Goal: Information Seeking & Learning: Learn about a topic

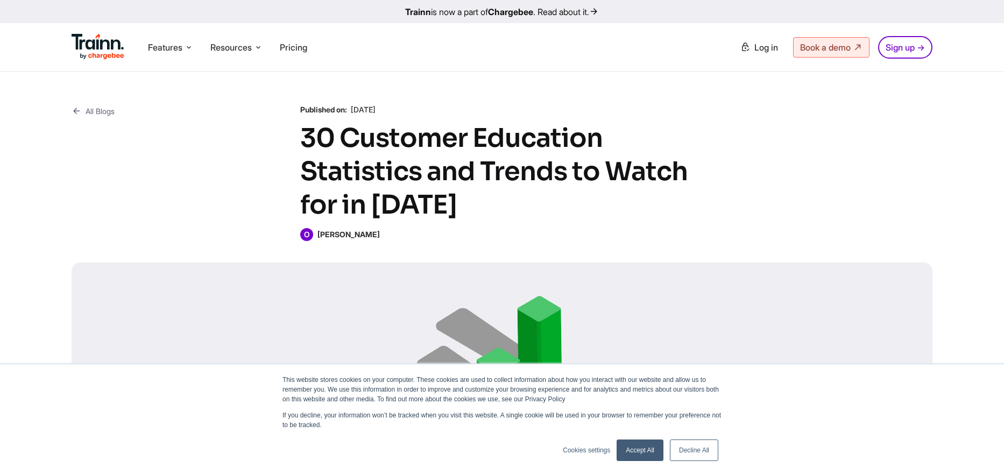
click at [648, 447] on link "Accept All" at bounding box center [639, 450] width 47 height 22
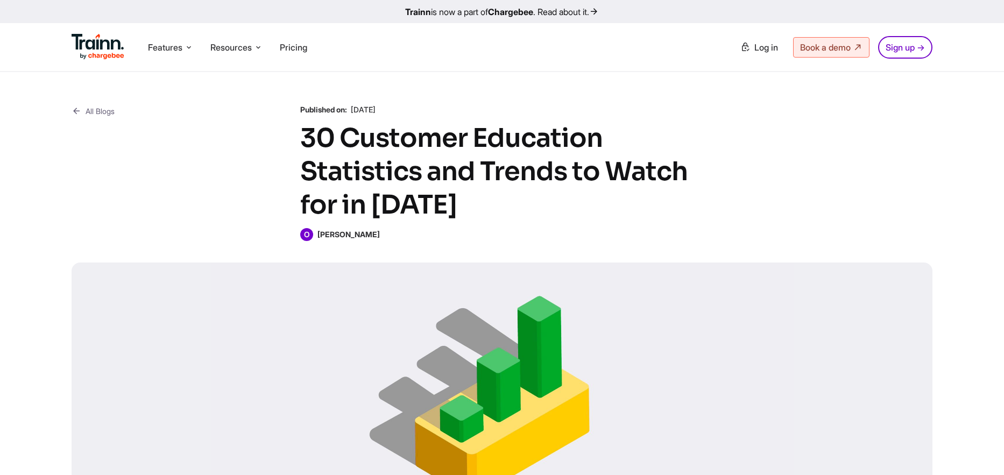
click at [108, 113] on link "All Blogs" at bounding box center [93, 110] width 43 height 13
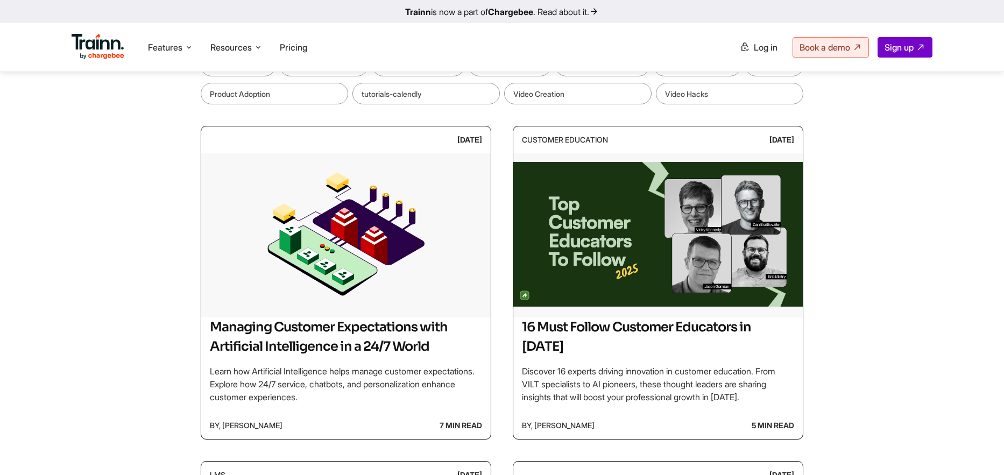
scroll to position [193, 0]
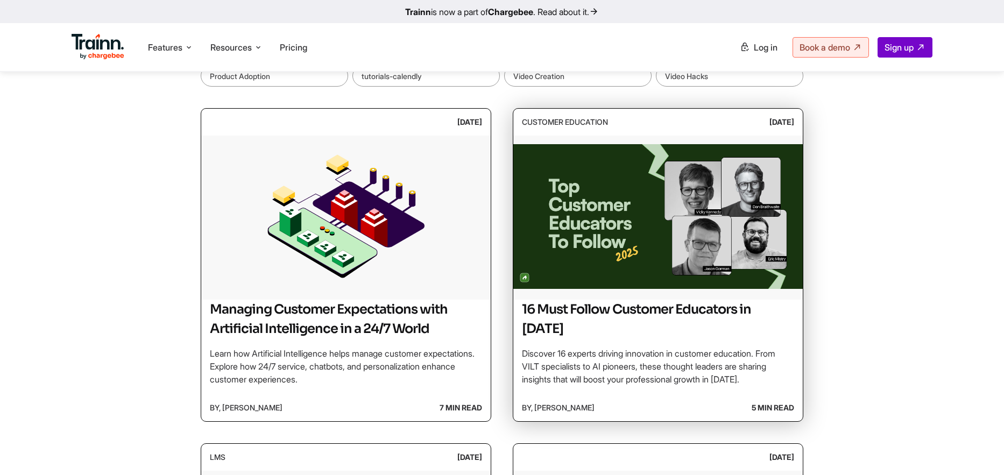
click at [618, 166] on img at bounding box center [657, 216] width 289 height 161
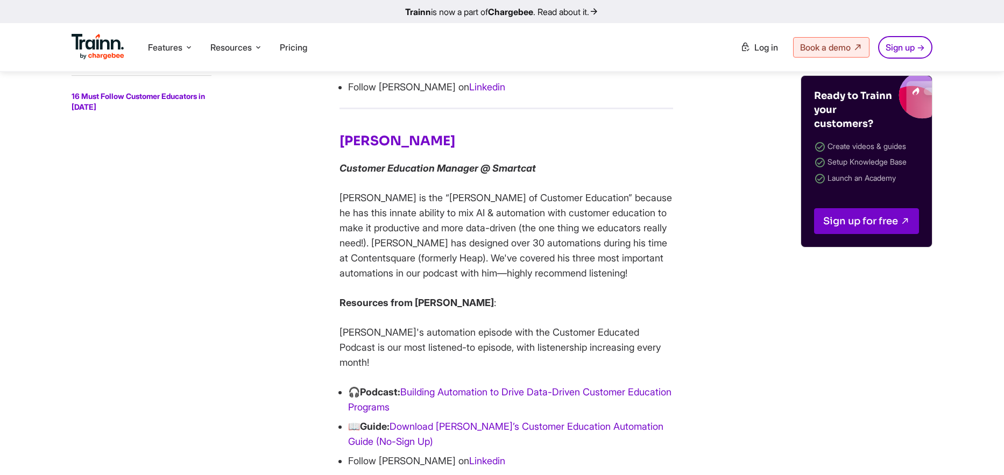
scroll to position [2179, 0]
click at [90, 96] on link "16 Must Follow Customer Educators in [DATE]" at bounding box center [138, 101] width 133 height 20
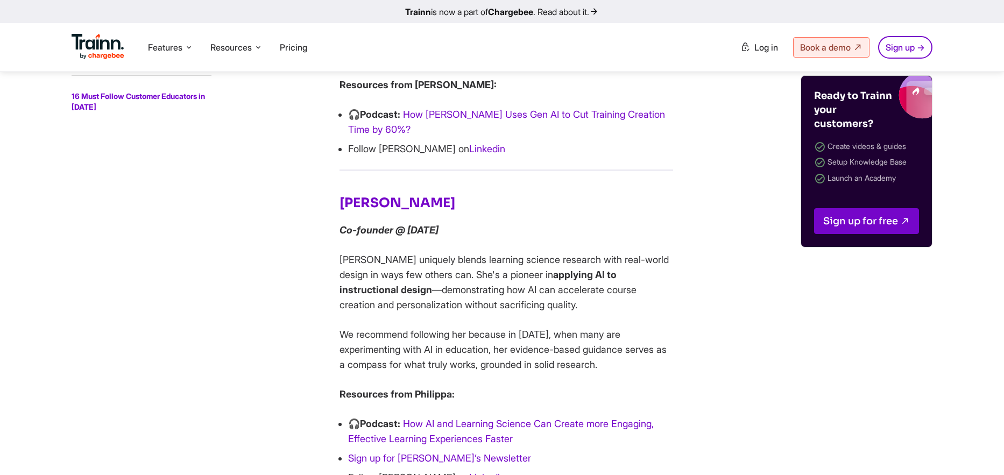
scroll to position [1331, 0]
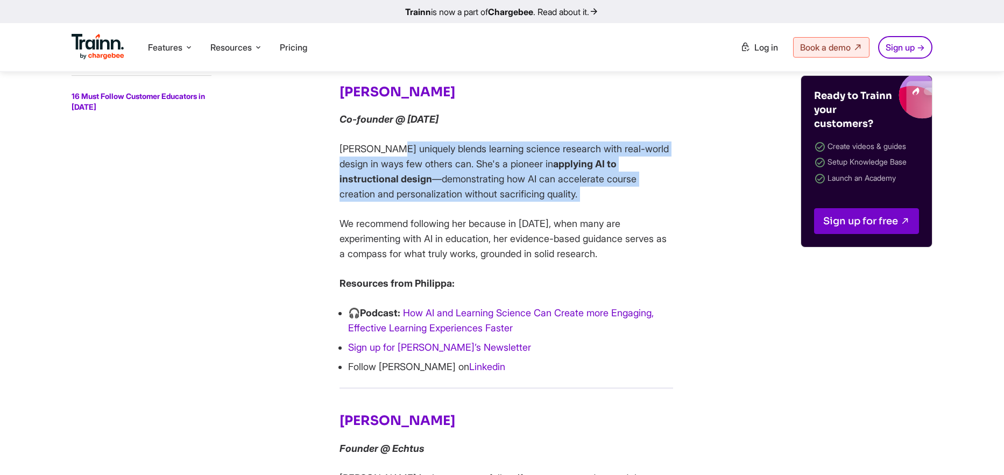
drag, startPoint x: 397, startPoint y: 146, endPoint x: 466, endPoint y: 208, distance: 91.8
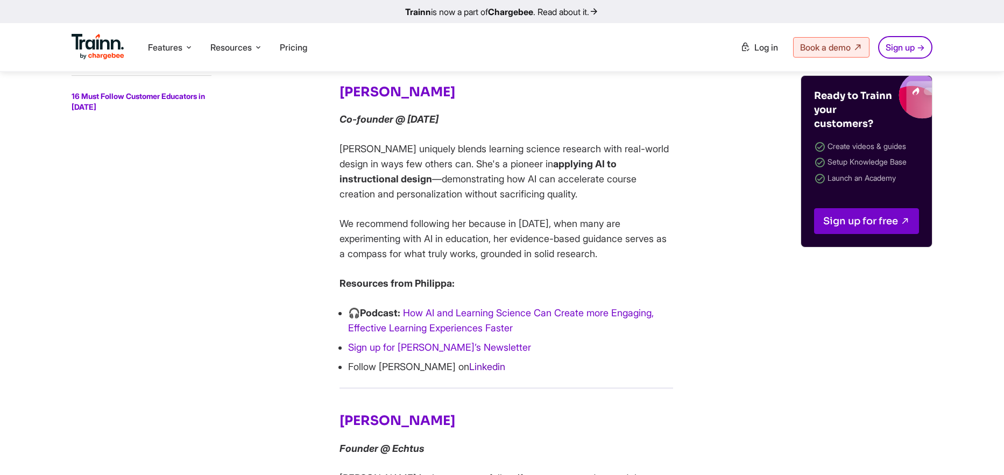
click at [469, 368] on link "Linkedin" at bounding box center [487, 366] width 36 height 11
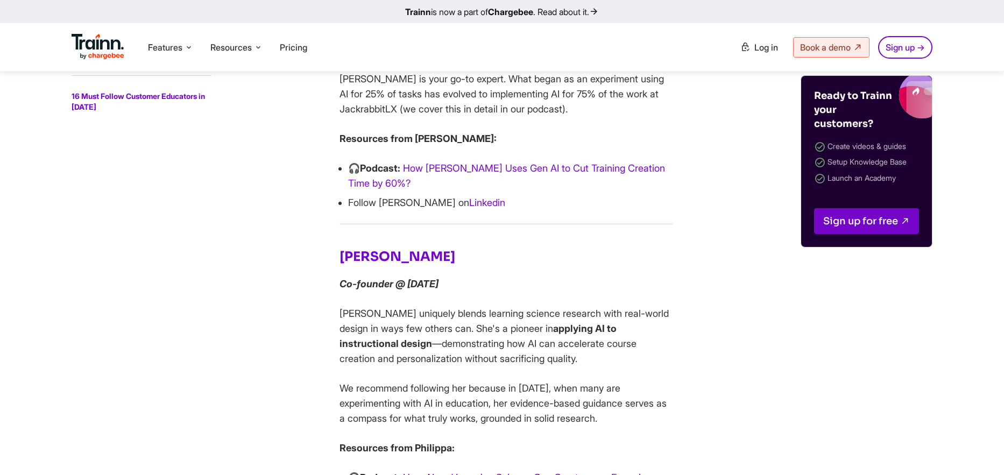
scroll to position [944, 0]
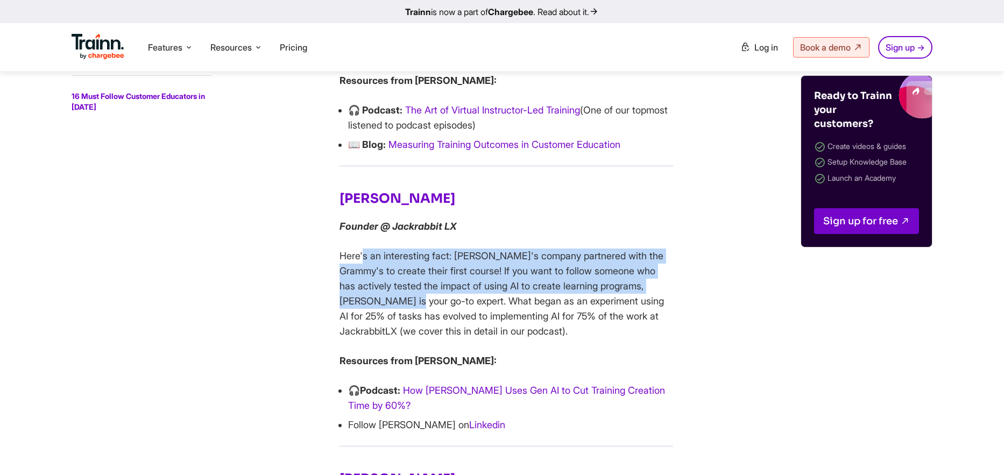
drag, startPoint x: 364, startPoint y: 259, endPoint x: 389, endPoint y: 298, distance: 46.7
click at [389, 298] on p "Here's an interesting fact: [PERSON_NAME]'s company partnered with the Grammy's…" at bounding box center [505, 293] width 333 height 90
click at [389, 297] on p "Here's an interesting fact: [PERSON_NAME]'s company partnered with the Grammy's…" at bounding box center [505, 293] width 333 height 90
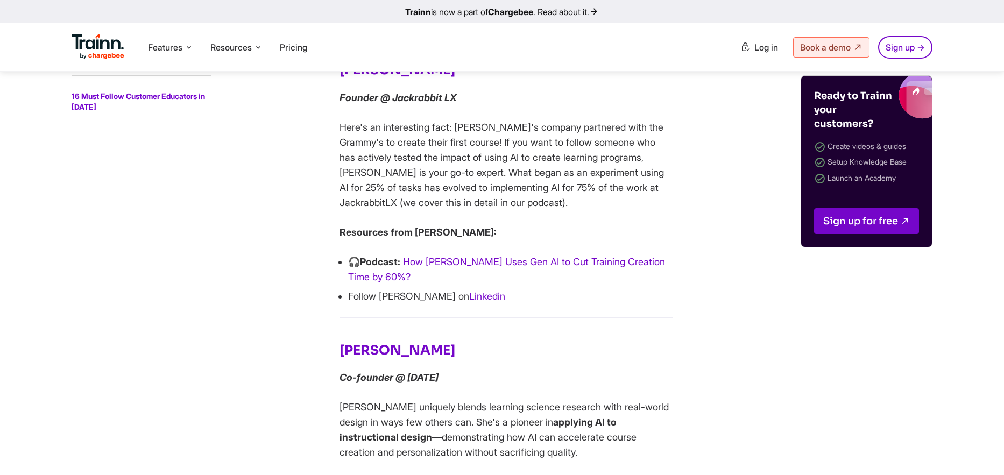
scroll to position [1079, 0]
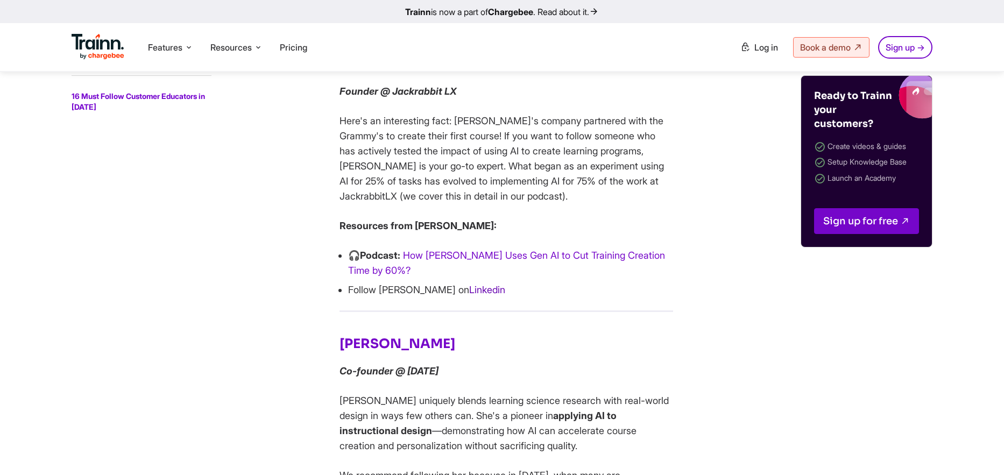
click at [469, 291] on link "Linkedin" at bounding box center [487, 289] width 36 height 11
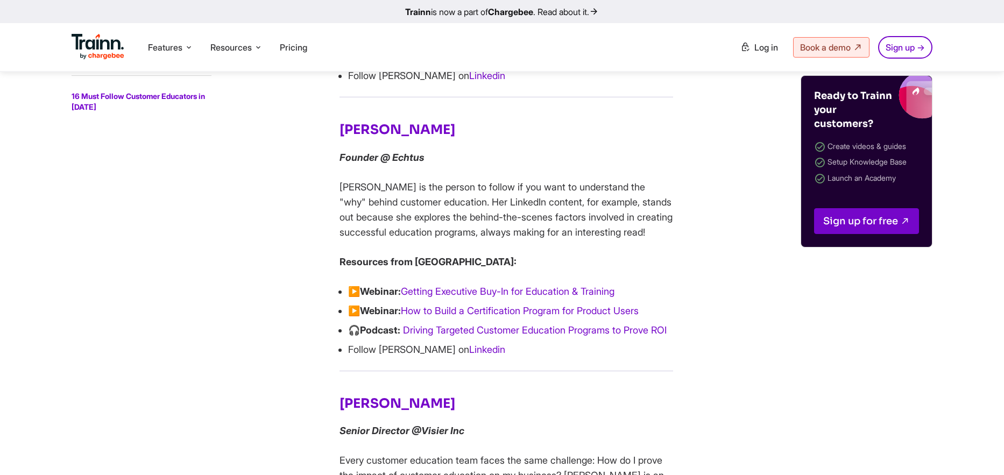
scroll to position [1630, 0]
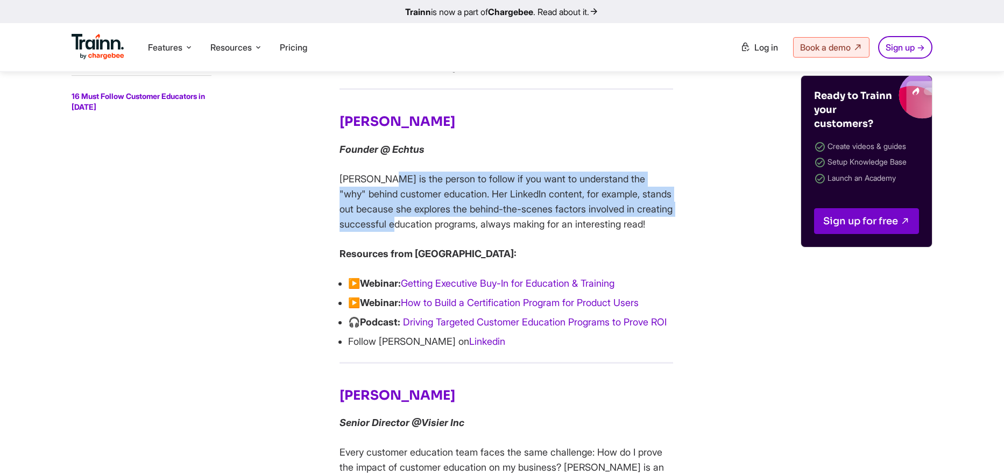
drag, startPoint x: 391, startPoint y: 178, endPoint x: 396, endPoint y: 226, distance: 48.1
click at [396, 226] on p "[PERSON_NAME] is the person to follow if you want to understand the "why" behin…" at bounding box center [505, 202] width 333 height 60
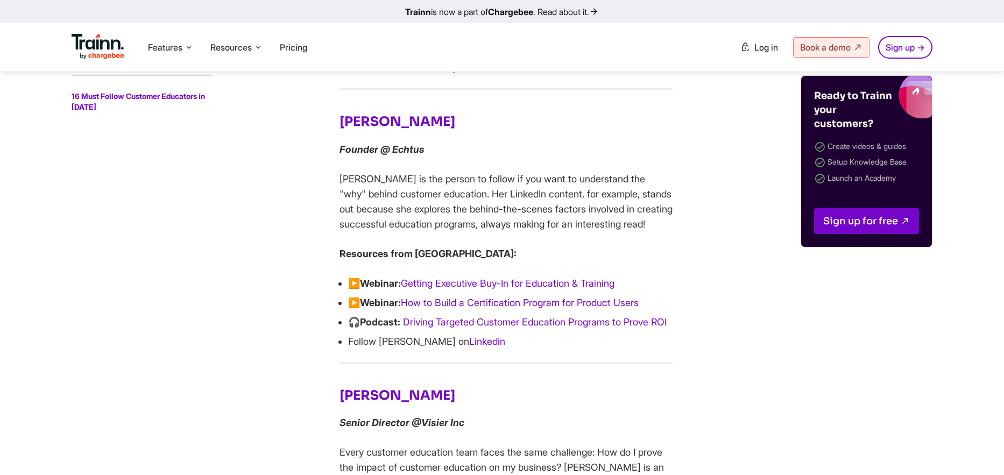
click at [469, 347] on link "Linkedin" at bounding box center [487, 341] width 36 height 11
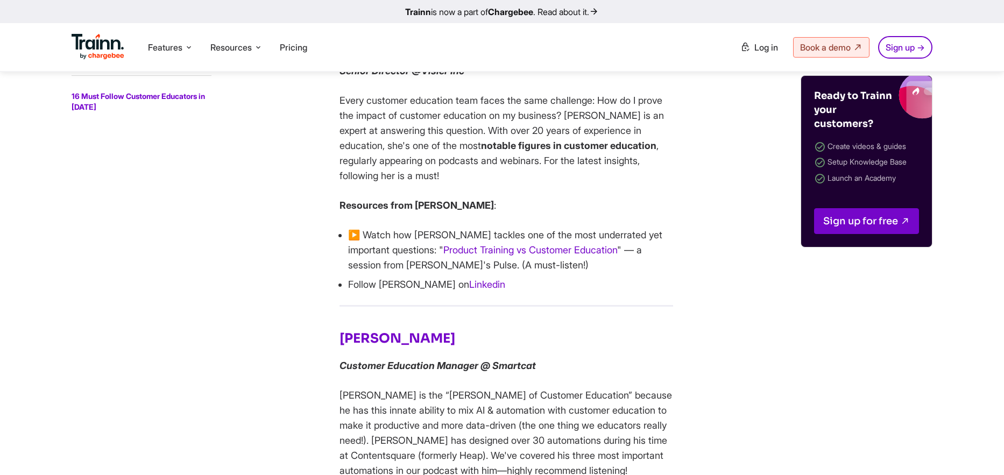
scroll to position [1996, 0]
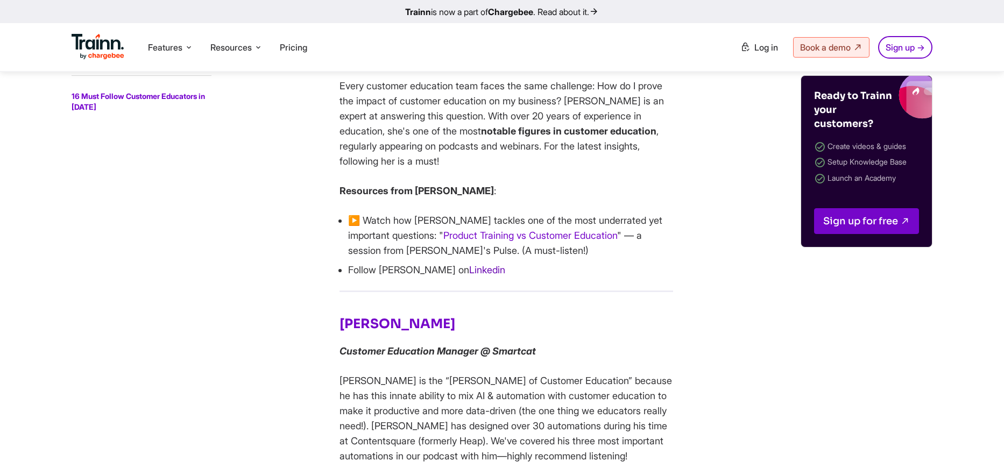
click at [469, 275] on link "Linkedin" at bounding box center [487, 269] width 36 height 11
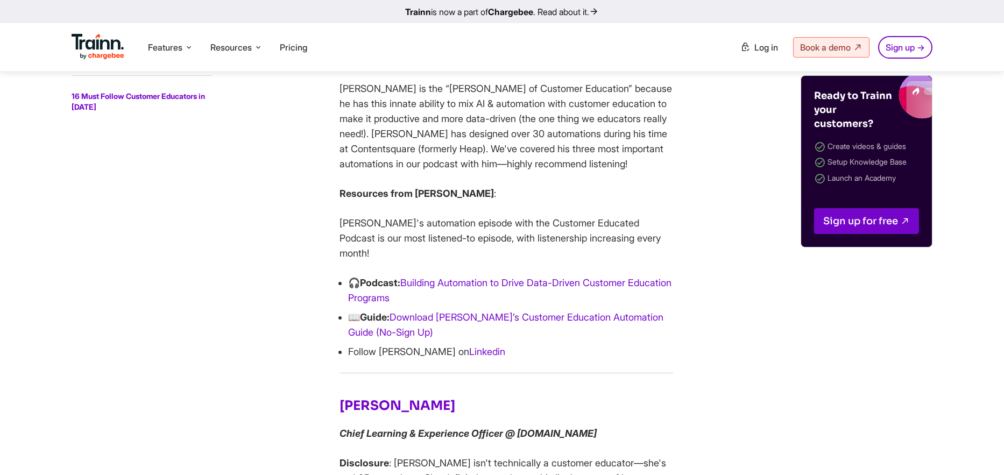
scroll to position [2306, 0]
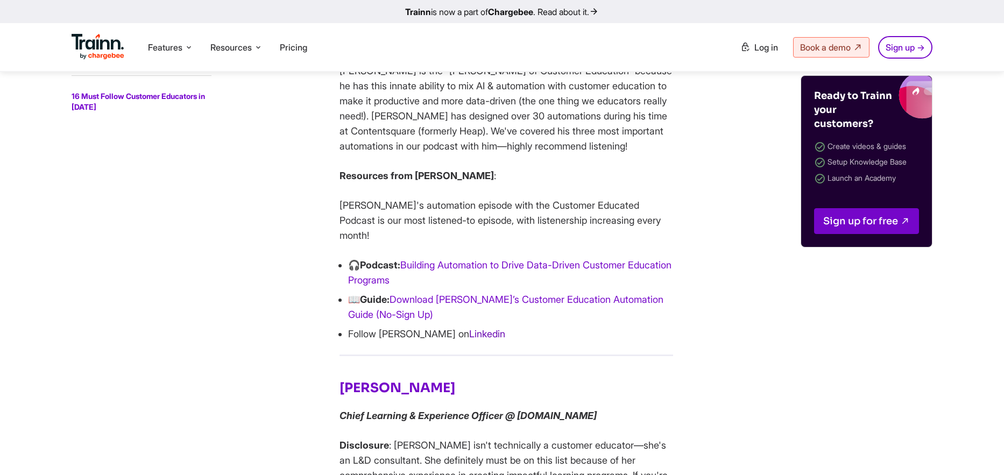
click at [469, 335] on link "Linkedin" at bounding box center [487, 333] width 36 height 11
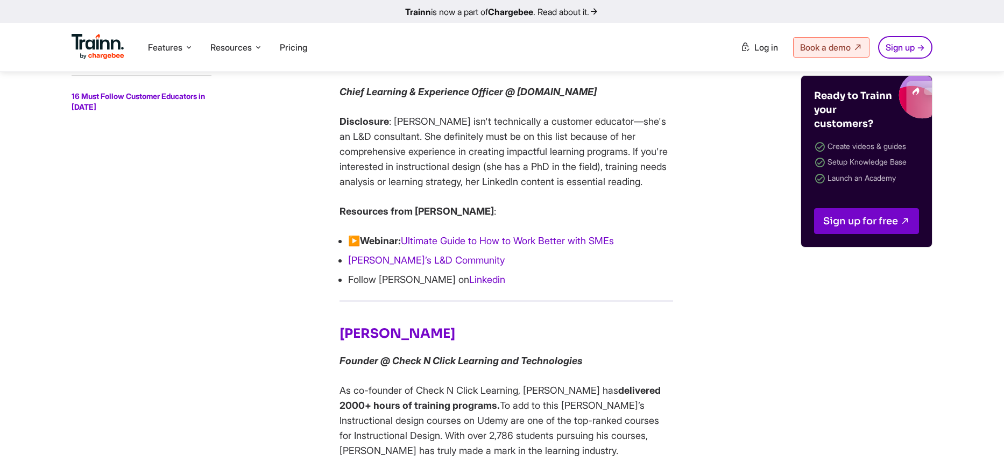
scroll to position [2630, 0]
click at [469, 284] on link "Linkedin" at bounding box center [487, 278] width 36 height 11
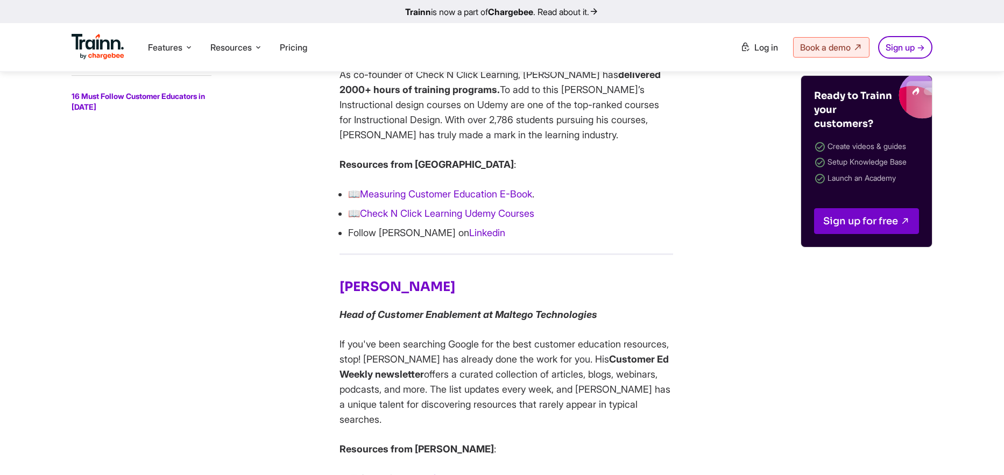
scroll to position [2948, 0]
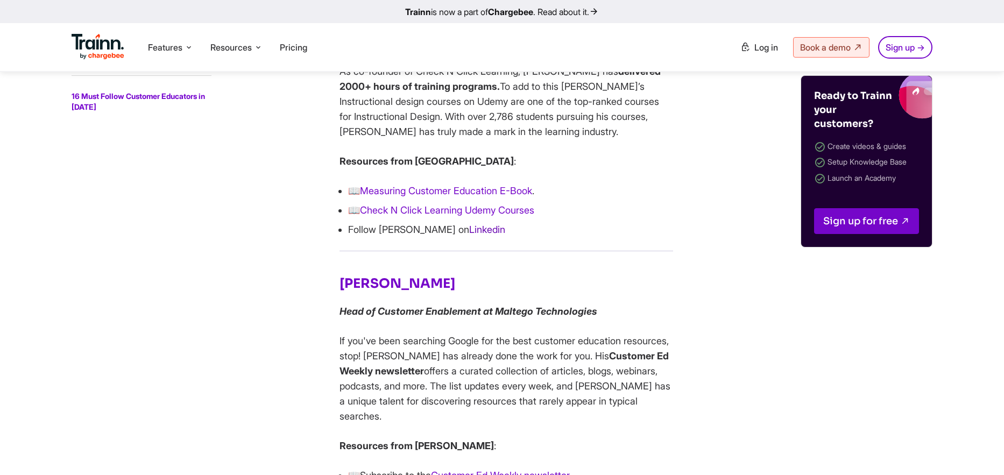
click at [469, 235] on link "Linkedin" at bounding box center [487, 229] width 36 height 11
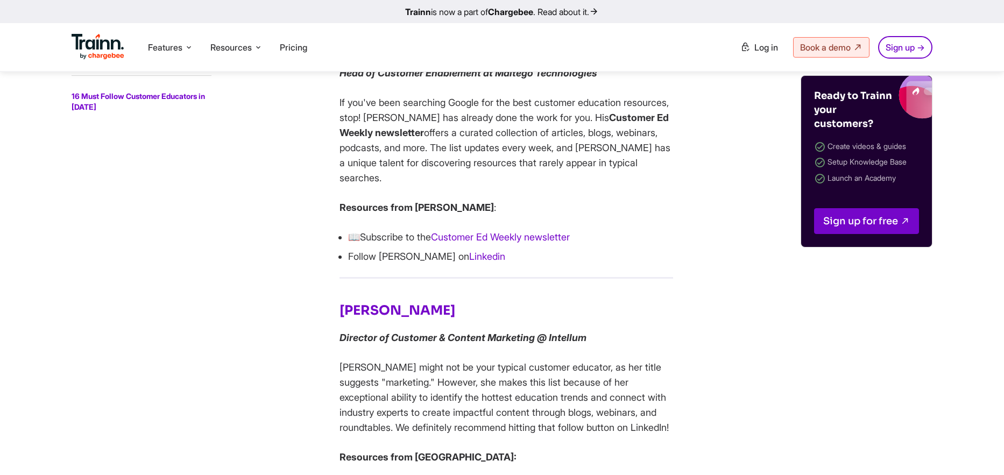
scroll to position [3275, 0]
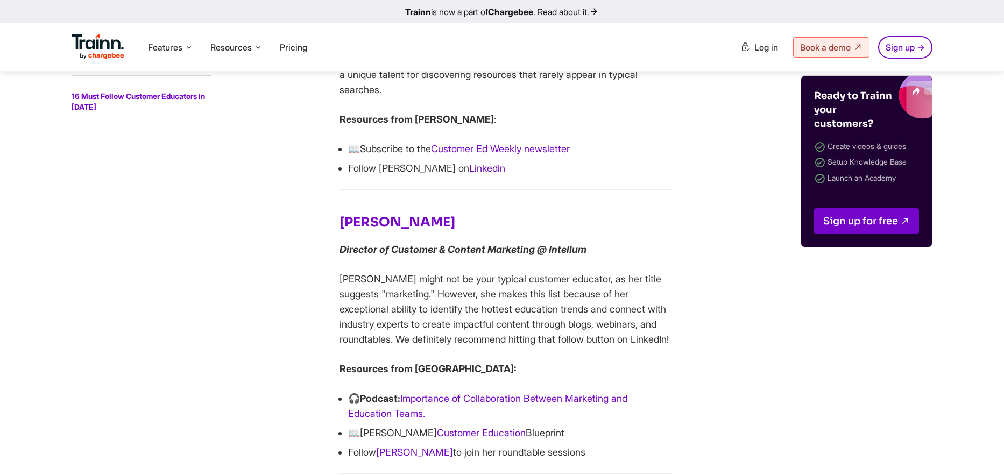
click at [469, 174] on link "Linkedin" at bounding box center [487, 167] width 36 height 11
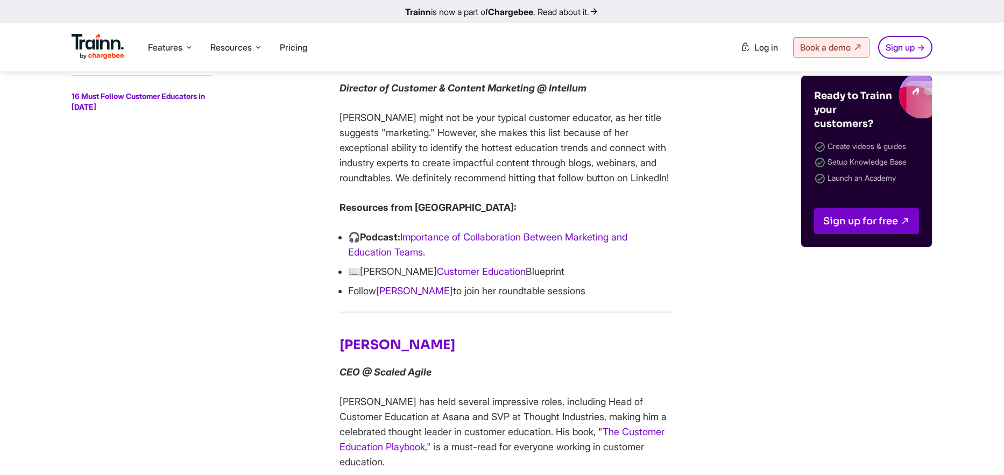
scroll to position [3454, 0]
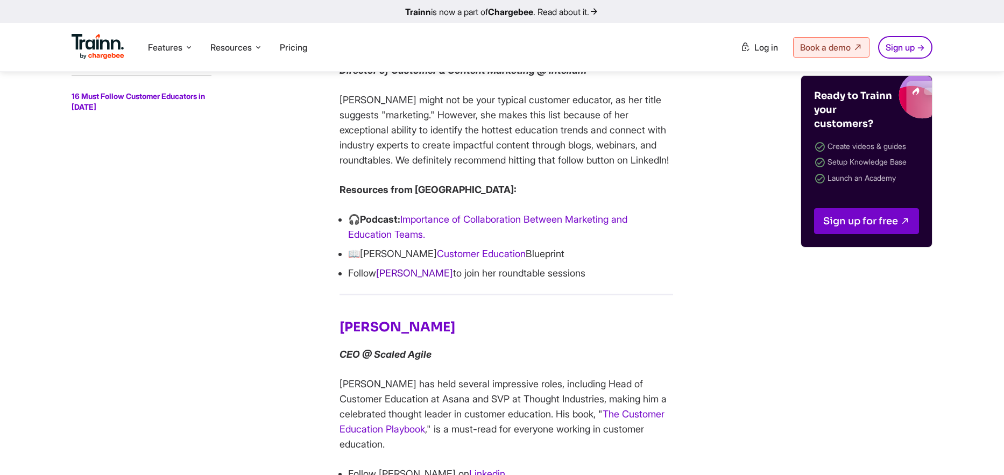
click at [406, 279] on link "[PERSON_NAME]" at bounding box center [414, 272] width 77 height 11
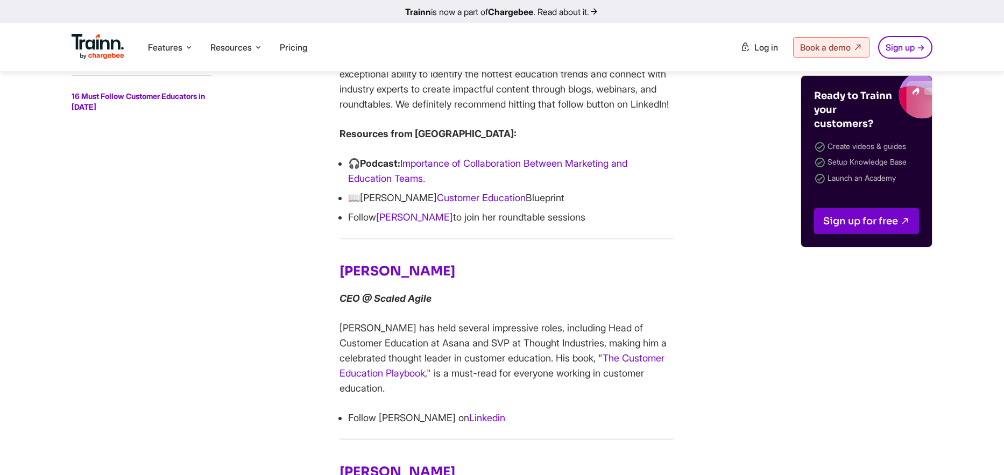
scroll to position [3658, 0]
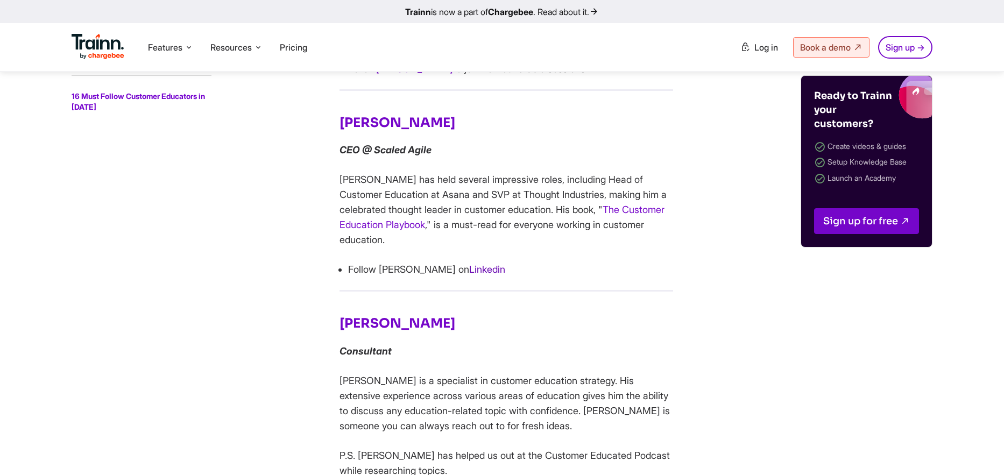
click at [469, 275] on link "Linkedin" at bounding box center [487, 269] width 36 height 11
click at [625, 230] on link "The Customer Education Playbook" at bounding box center [501, 217] width 325 height 26
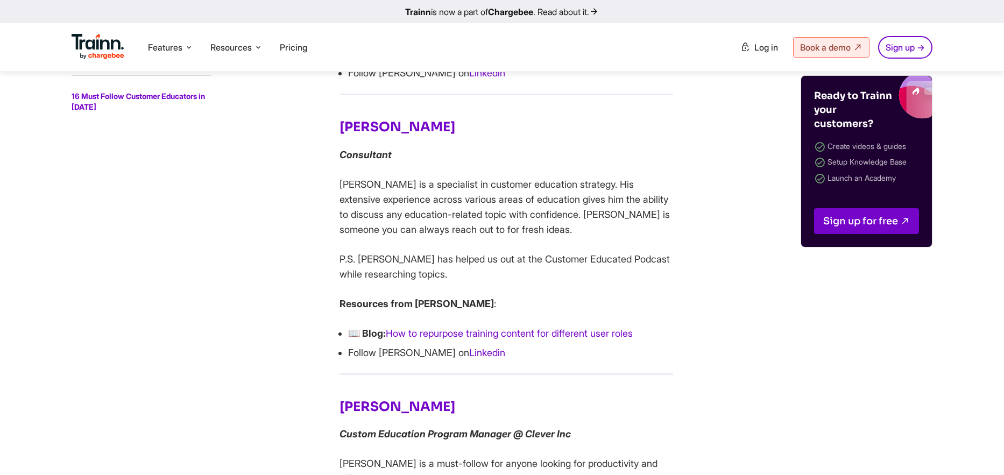
scroll to position [3899, 0]
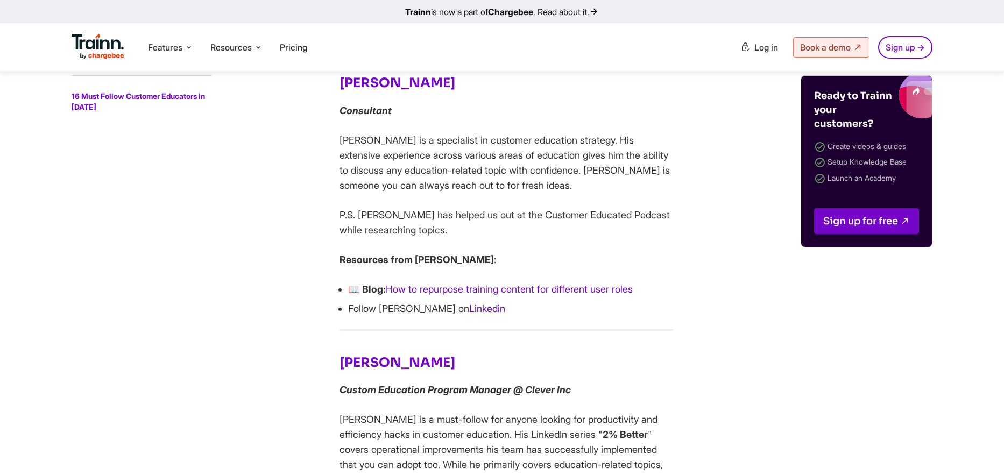
click at [469, 314] on link "Linkedin" at bounding box center [487, 308] width 36 height 11
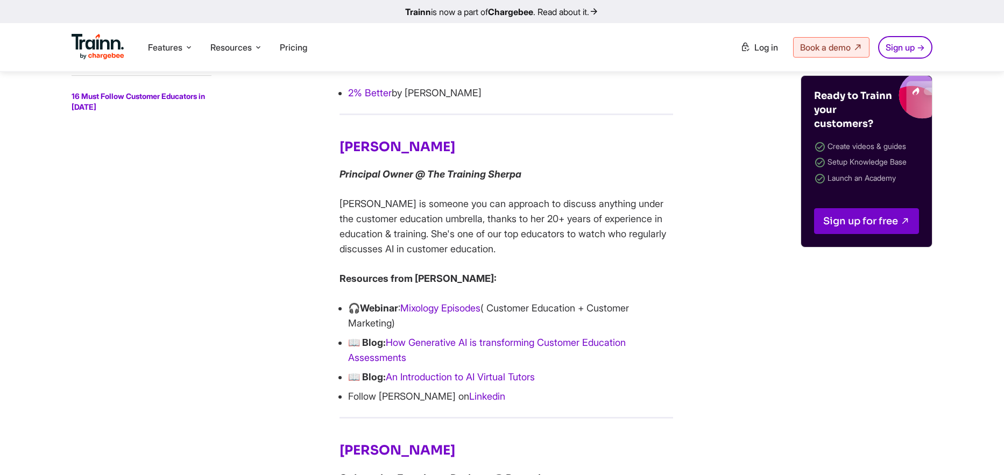
scroll to position [4386, 0]
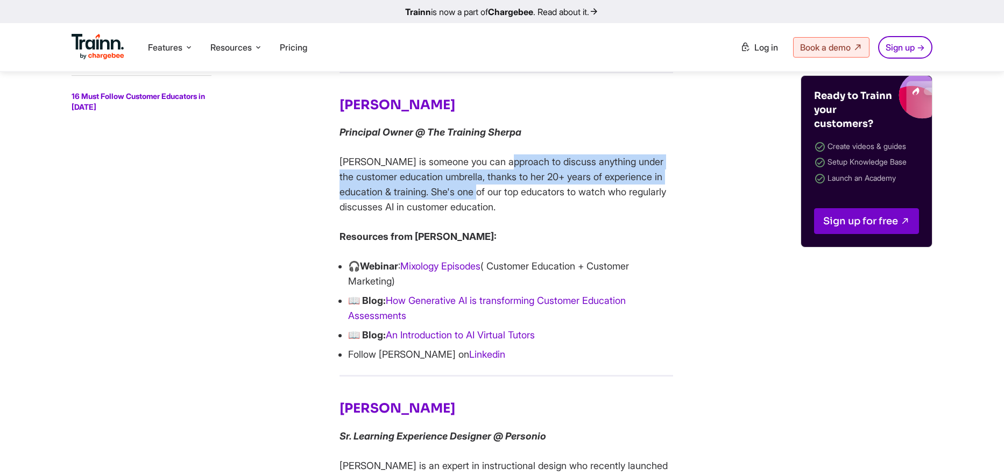
drag, startPoint x: 492, startPoint y: 207, endPoint x: 485, endPoint y: 223, distance: 17.4
click at [485, 215] on p "[PERSON_NAME] is someone you can approach to discuss anything under the custome…" at bounding box center [505, 184] width 333 height 60
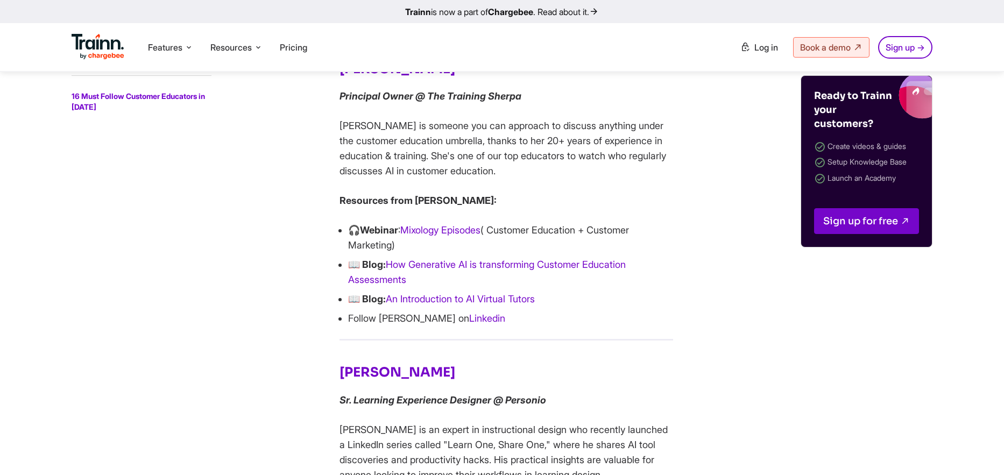
scroll to position [4429, 0]
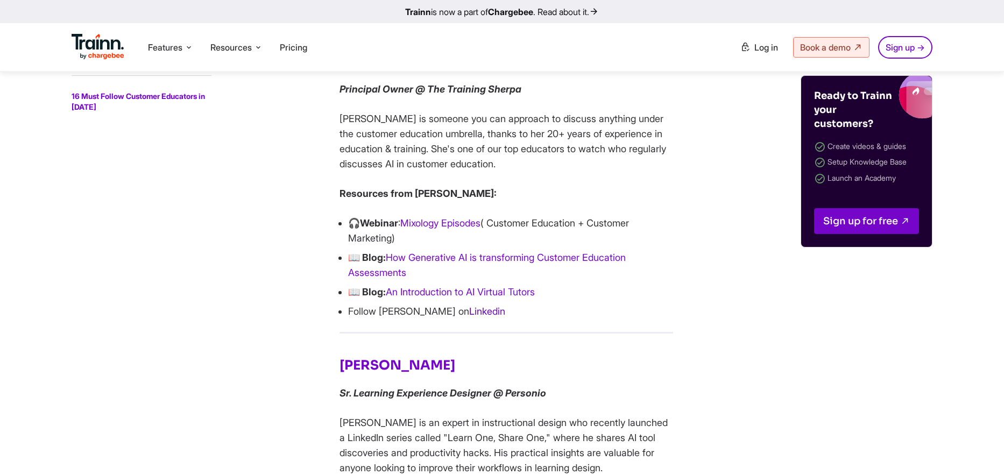
click at [469, 317] on link "Linkedin" at bounding box center [487, 310] width 36 height 11
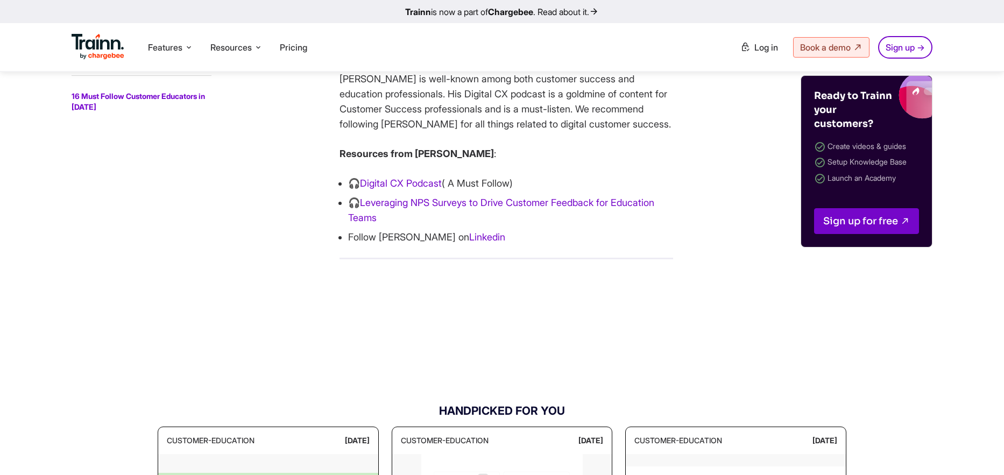
scroll to position [4989, 0]
click at [469, 242] on link "Linkedin" at bounding box center [487, 236] width 36 height 11
